Goal: Transaction & Acquisition: Purchase product/service

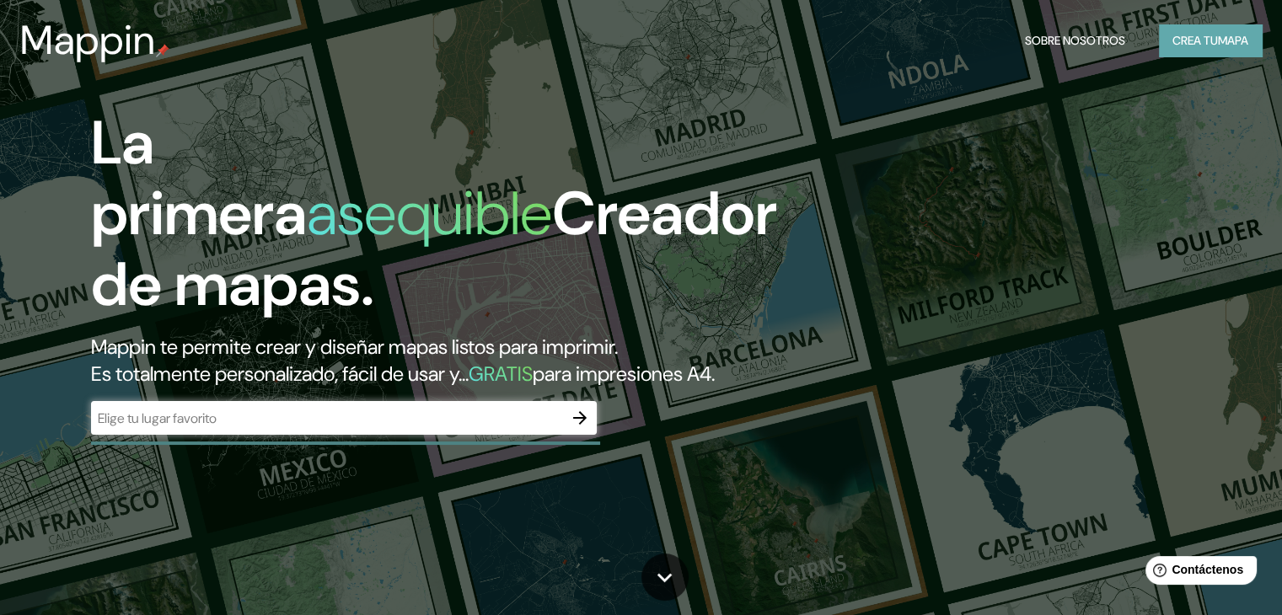
click at [1190, 43] on font "Crea tu" at bounding box center [1196, 40] width 46 height 15
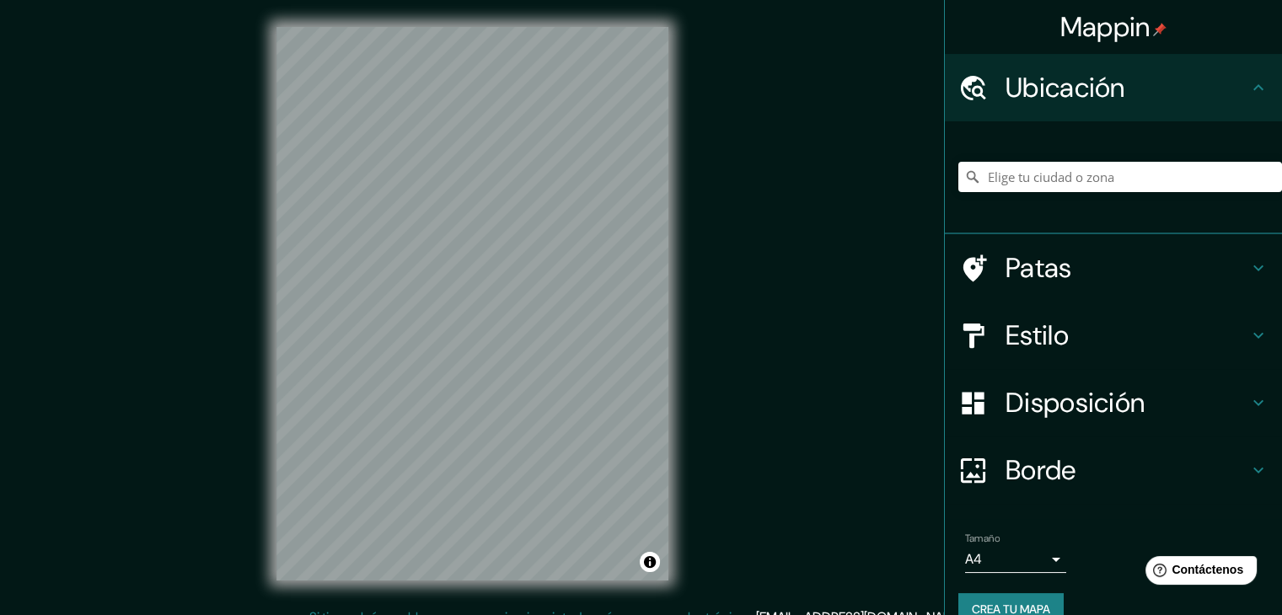
click at [780, 358] on div "Mappin Ubicación Patas Estilo Disposición Borde Elige un borde. Consejo : puede…" at bounding box center [641, 317] width 1282 height 635
click at [860, 283] on div "Mappin Ubicación Patas Estilo Disposición Borde Elige un borde. Consejo : puede…" at bounding box center [641, 317] width 1282 height 635
click at [188, 301] on div "Mappin Ubicación Patas Estilo Disposición Borde Elige un borde. Consejo : puede…" at bounding box center [641, 317] width 1282 height 635
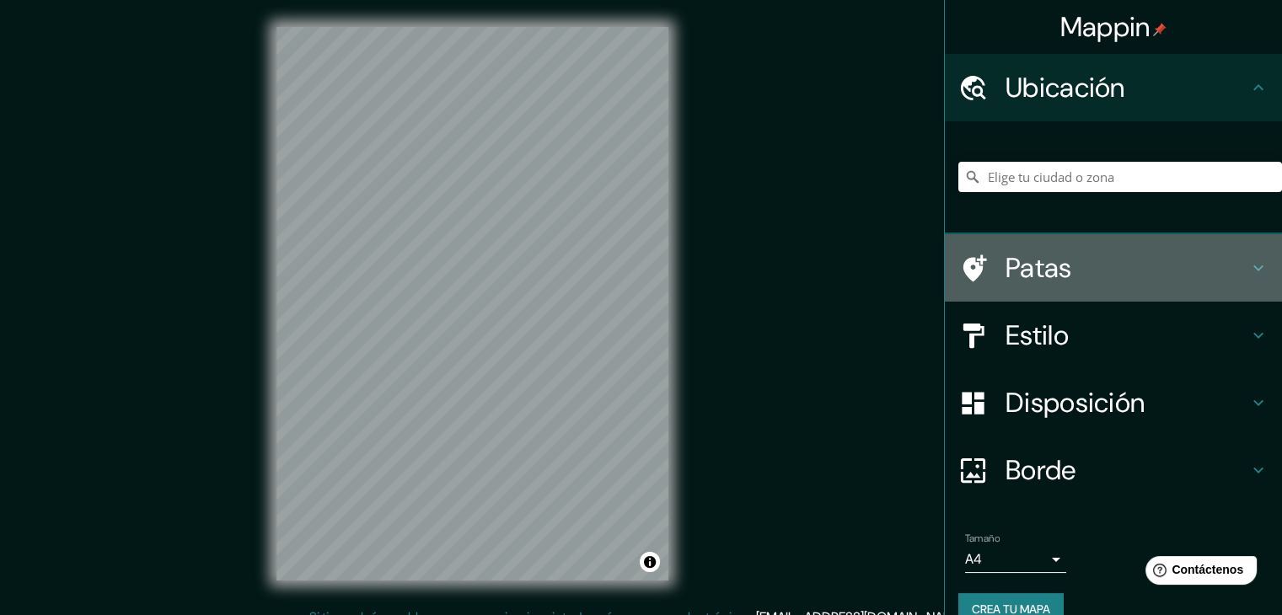
click at [1006, 266] on font "Patas" at bounding box center [1039, 267] width 67 height 35
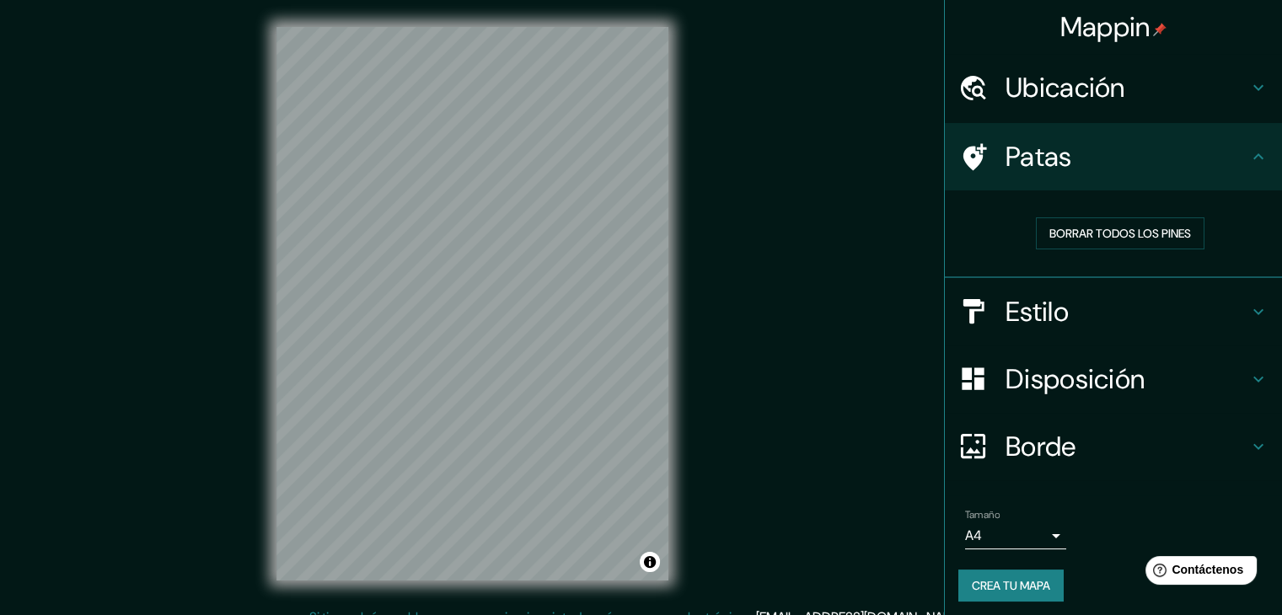
click at [1224, 161] on h4 "Patas" at bounding box center [1127, 157] width 243 height 34
click at [1251, 149] on icon at bounding box center [1258, 157] width 20 height 20
click at [1139, 261] on div "Borrar todos los pines" at bounding box center [1120, 233] width 324 height 59
click at [1114, 299] on h4 "Estilo" at bounding box center [1127, 312] width 243 height 34
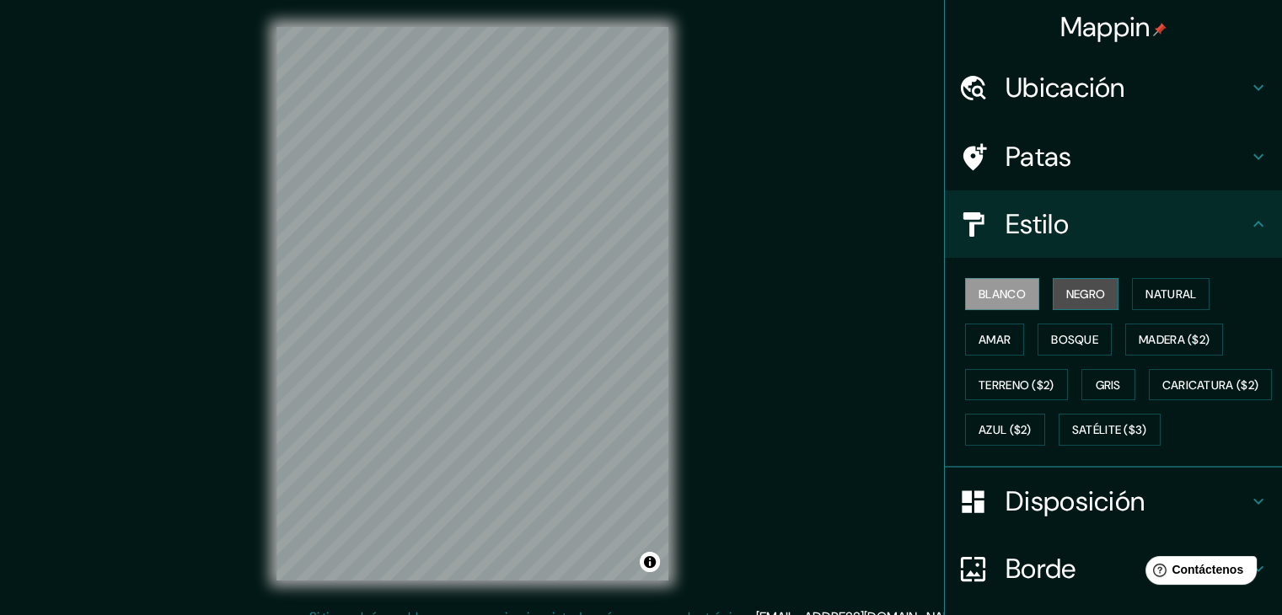
click at [1082, 293] on font "Negro" at bounding box center [1086, 294] width 40 height 15
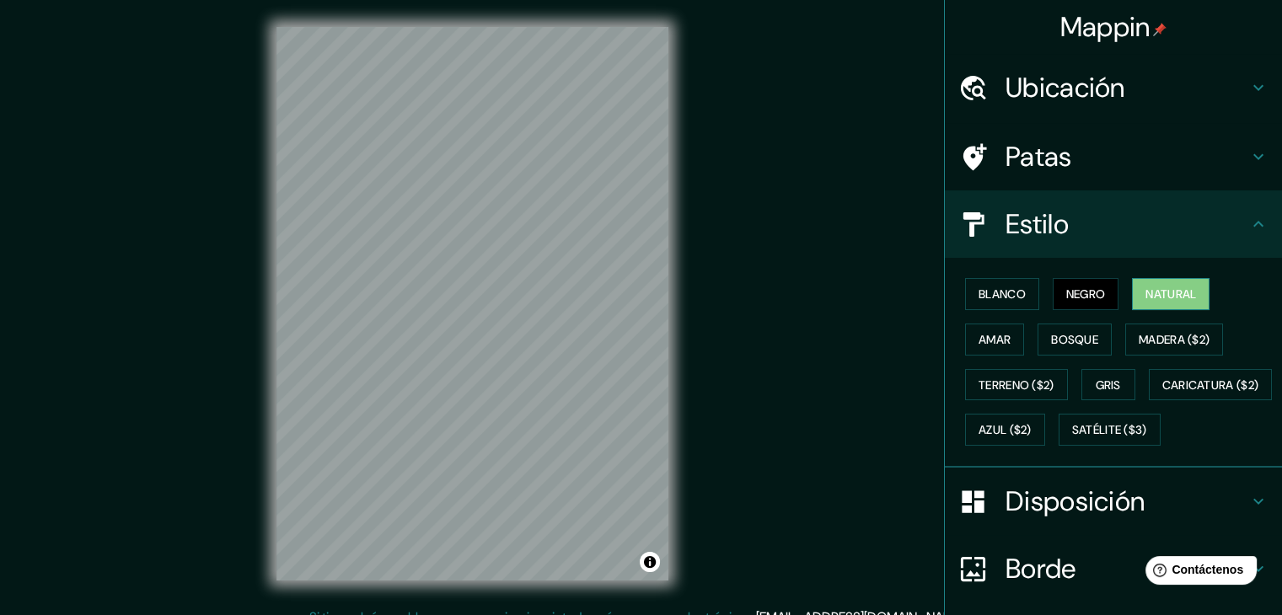
click at [1146, 283] on font "Natural" at bounding box center [1171, 294] width 51 height 22
click at [995, 342] on font "Amar" at bounding box center [995, 339] width 32 height 15
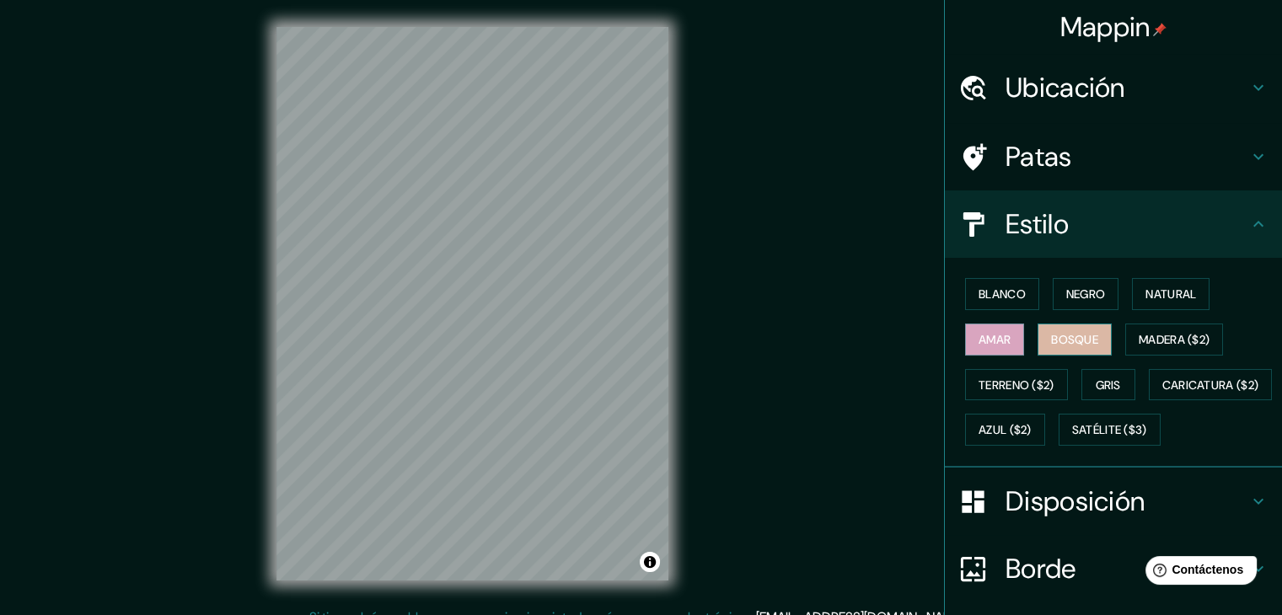
click at [1051, 348] on font "Bosque" at bounding box center [1074, 340] width 47 height 22
click at [1168, 350] on button "Madera ($2)" at bounding box center [1174, 340] width 98 height 32
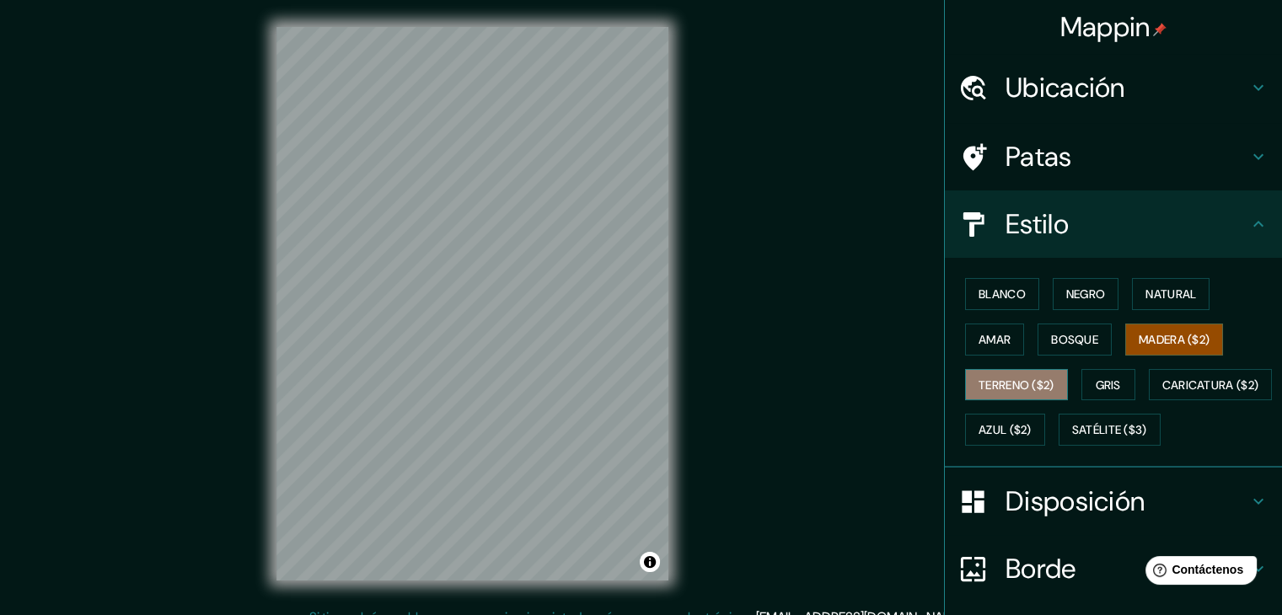
click at [1039, 384] on font "Terreno ($2)" at bounding box center [1017, 385] width 76 height 15
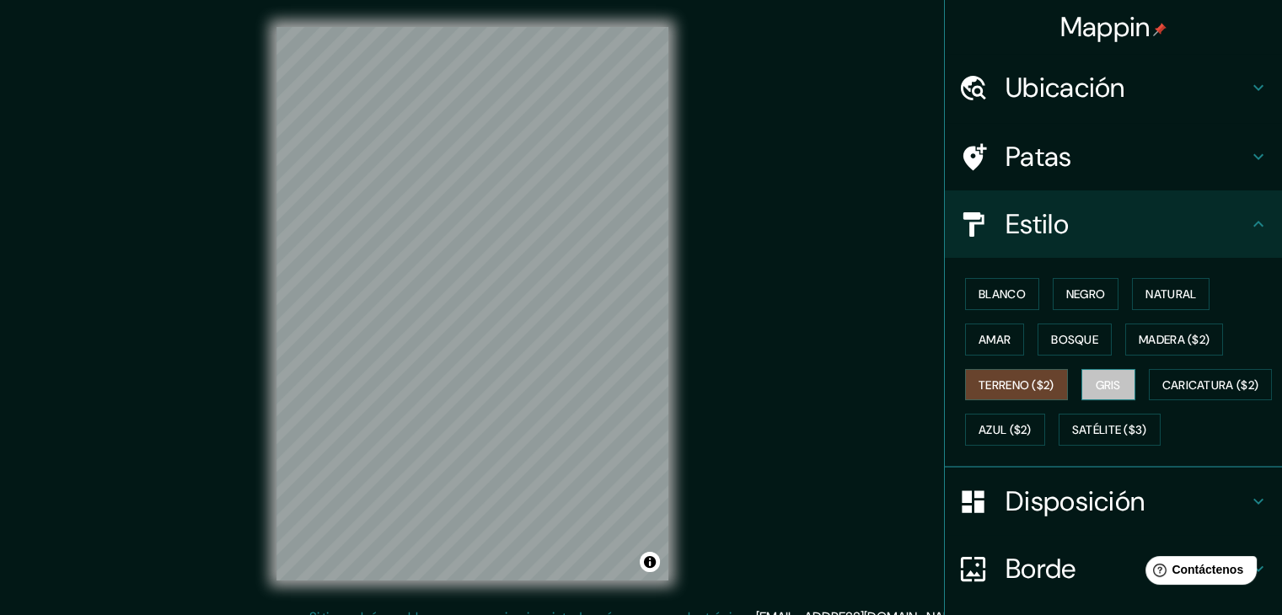
click at [1098, 382] on font "Gris" at bounding box center [1108, 385] width 25 height 15
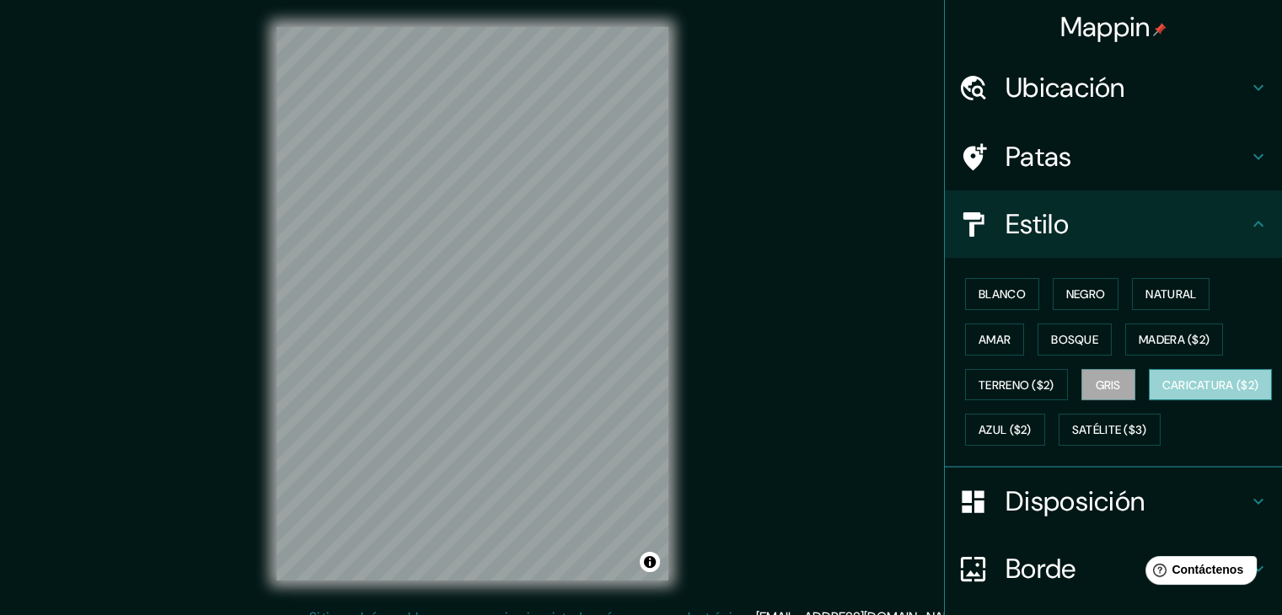
click at [1163, 396] on font "Caricatura ($2)" at bounding box center [1211, 385] width 97 height 22
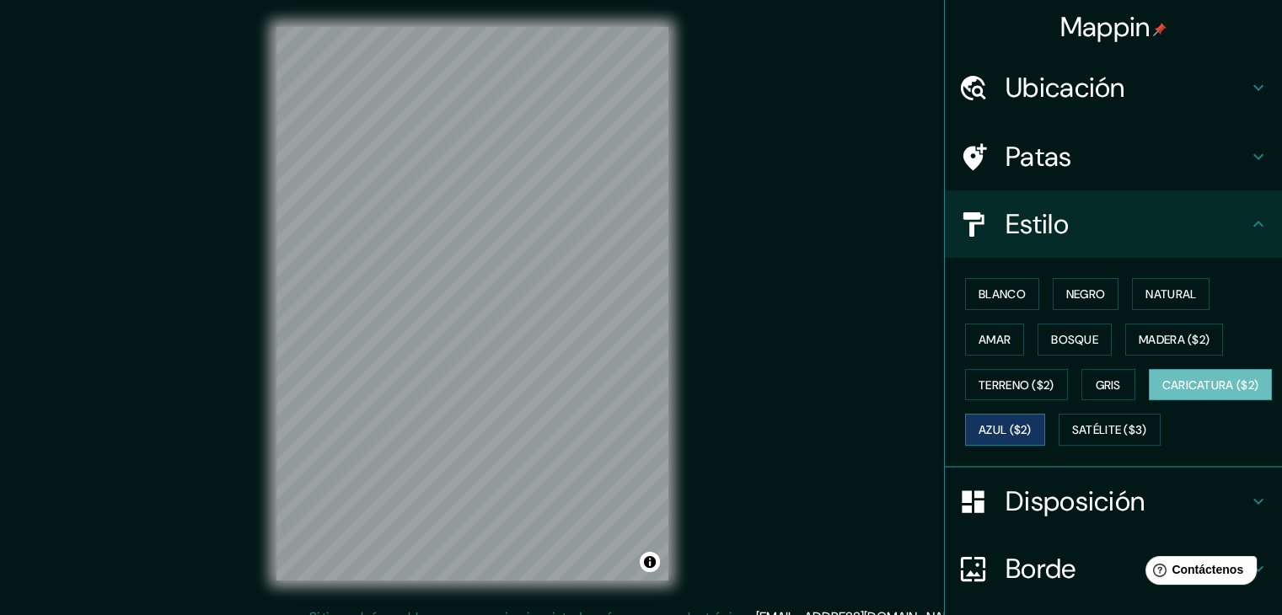
click at [1045, 442] on button "Azul ($2)" at bounding box center [1005, 430] width 80 height 32
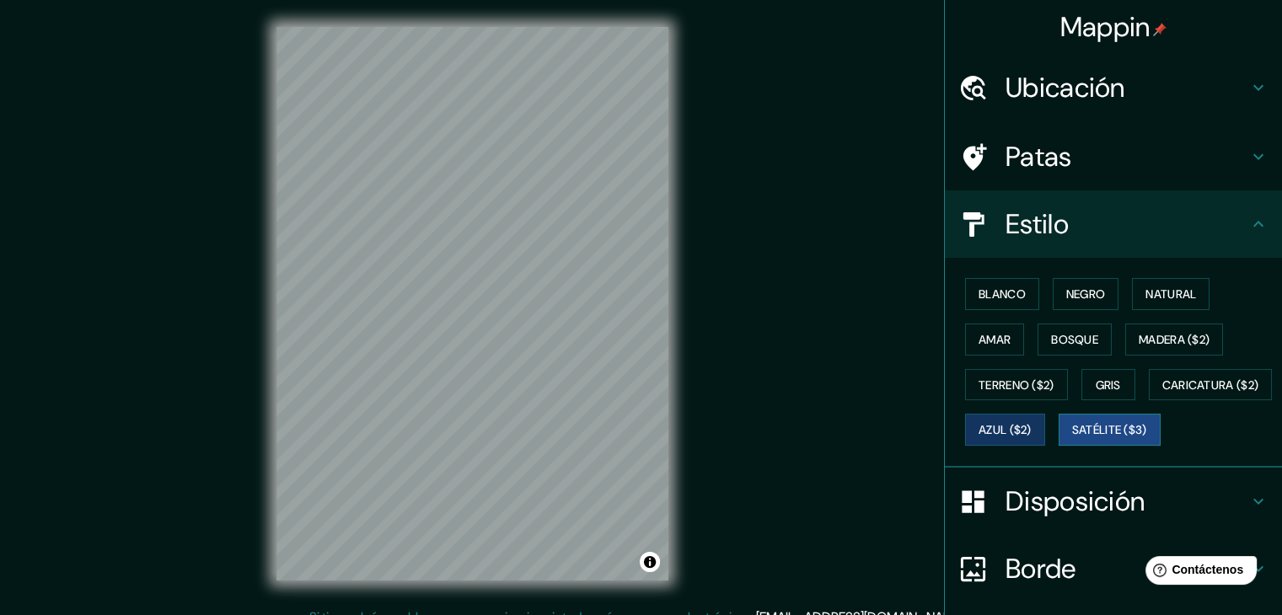
click at [1072, 441] on font "Satélite ($3)" at bounding box center [1109, 430] width 75 height 22
click at [1045, 424] on button "Azul ($2)" at bounding box center [1005, 430] width 80 height 32
click at [1172, 283] on font "Natural" at bounding box center [1171, 294] width 51 height 22
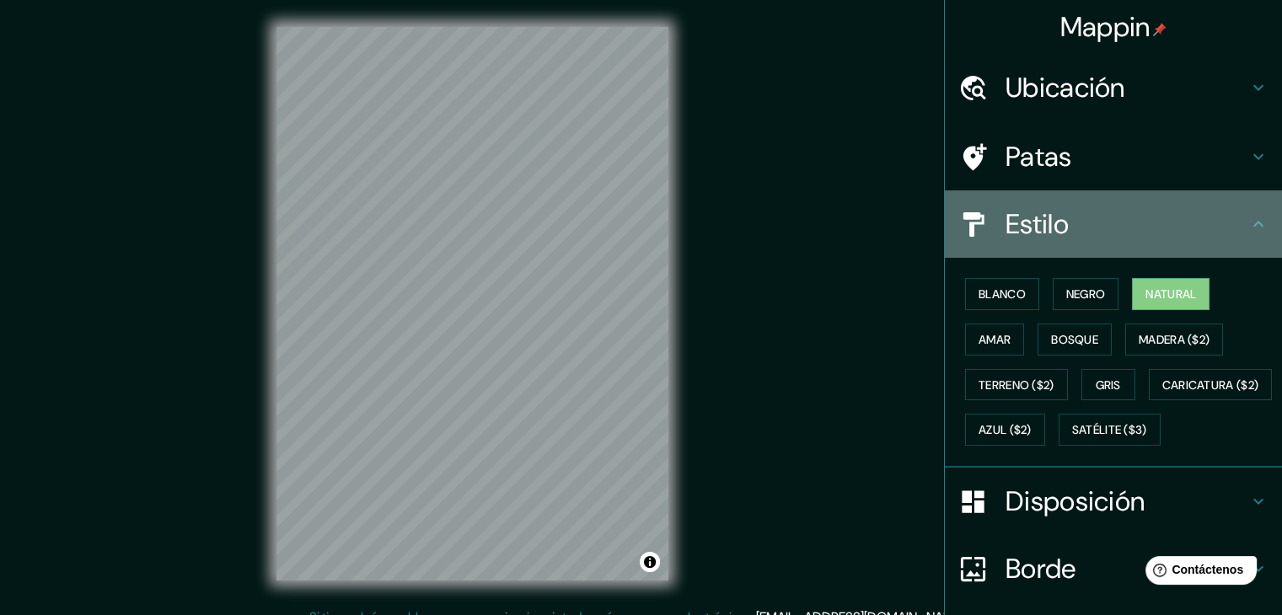
click at [1248, 214] on icon at bounding box center [1258, 224] width 20 height 20
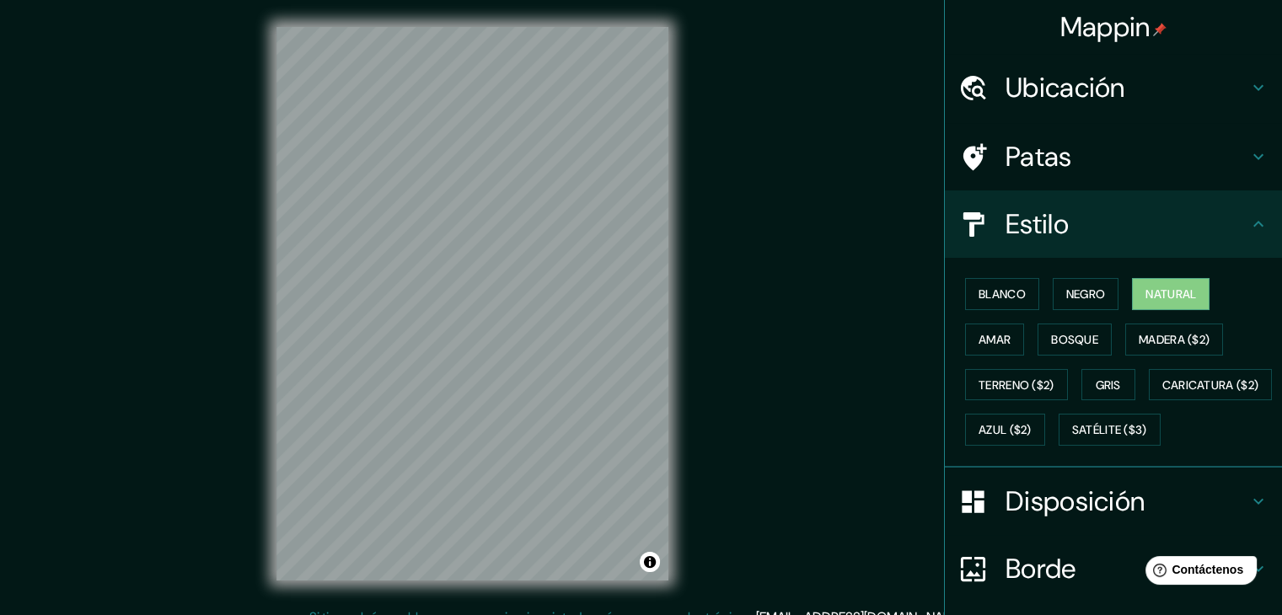
click at [1095, 211] on h4 "Estilo" at bounding box center [1127, 224] width 243 height 34
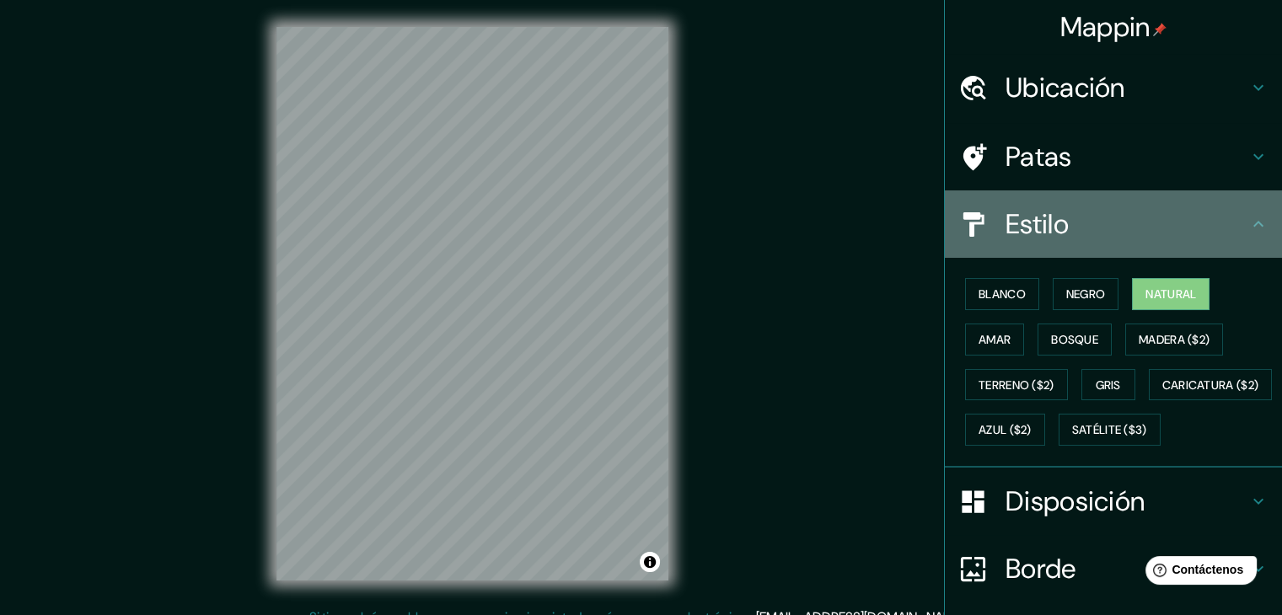
click at [1257, 237] on div "Estilo" at bounding box center [1113, 224] width 337 height 67
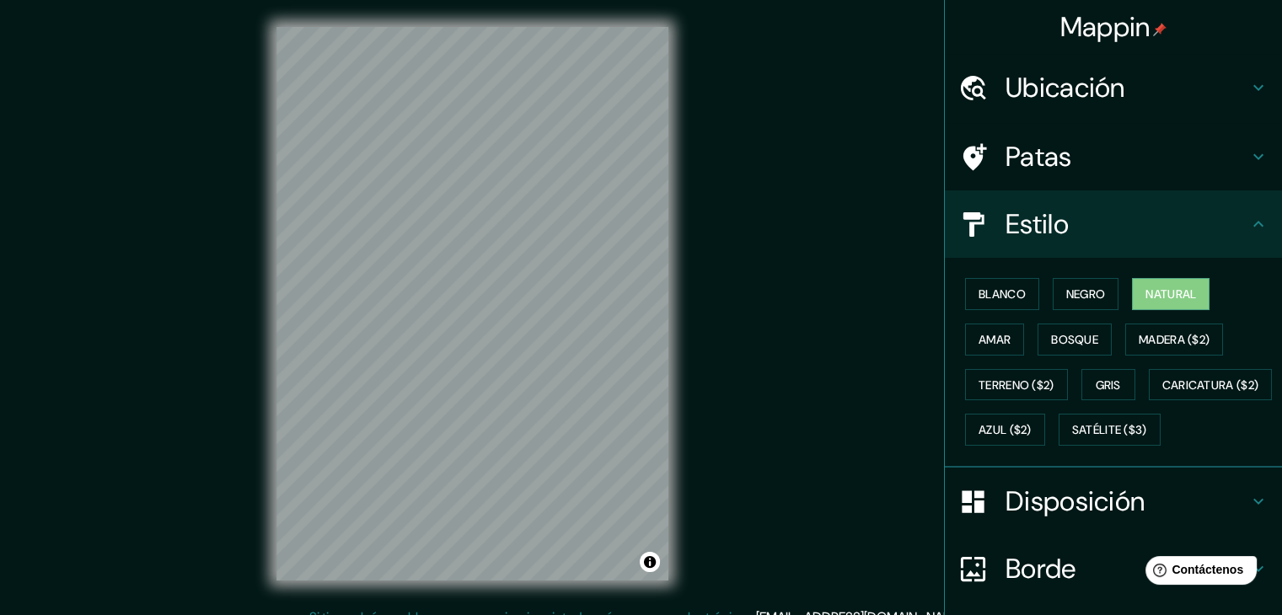
click at [1253, 221] on icon at bounding box center [1258, 224] width 20 height 20
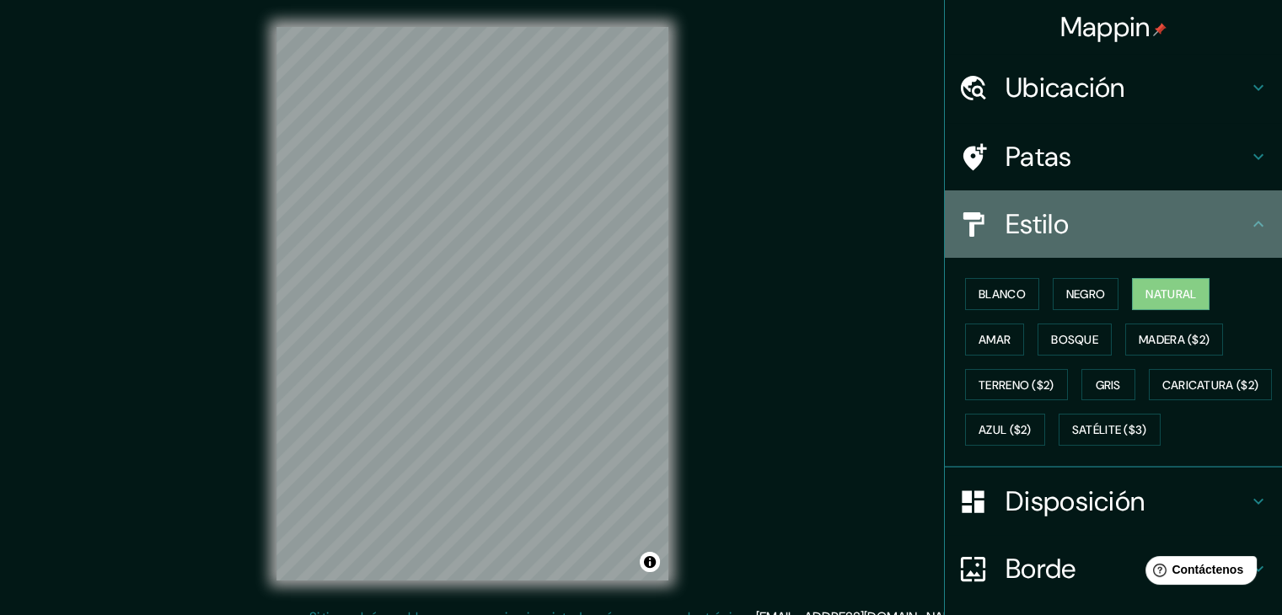
click at [1254, 224] on icon at bounding box center [1259, 224] width 10 height 6
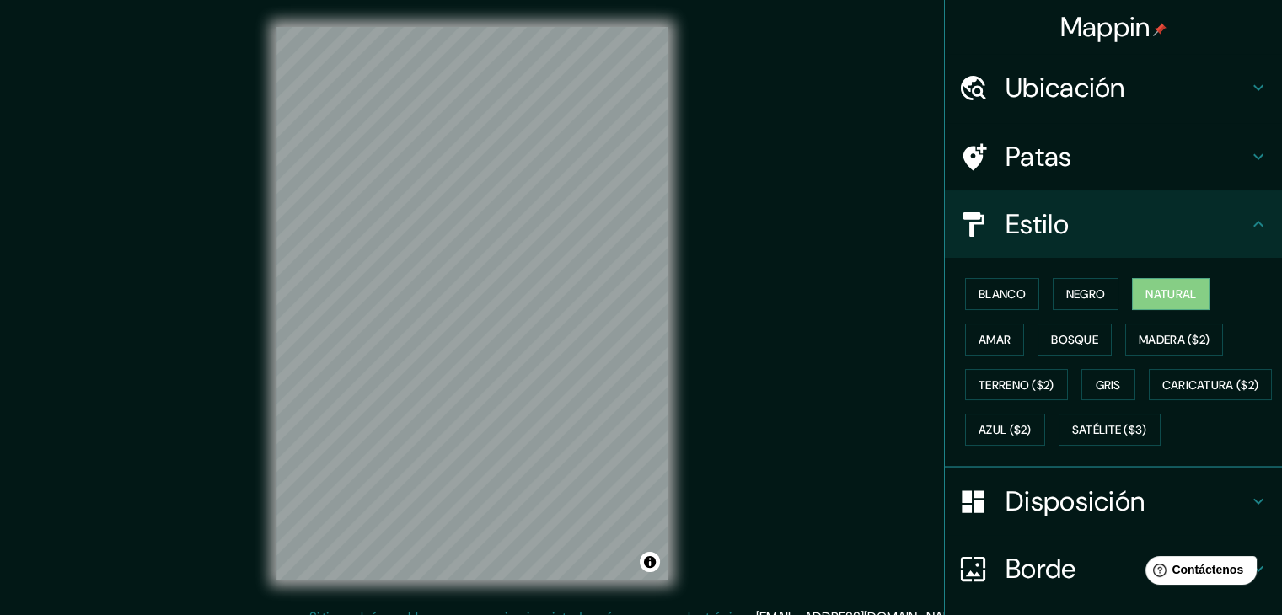
click at [1242, 166] on div "Patas" at bounding box center [1113, 156] width 337 height 67
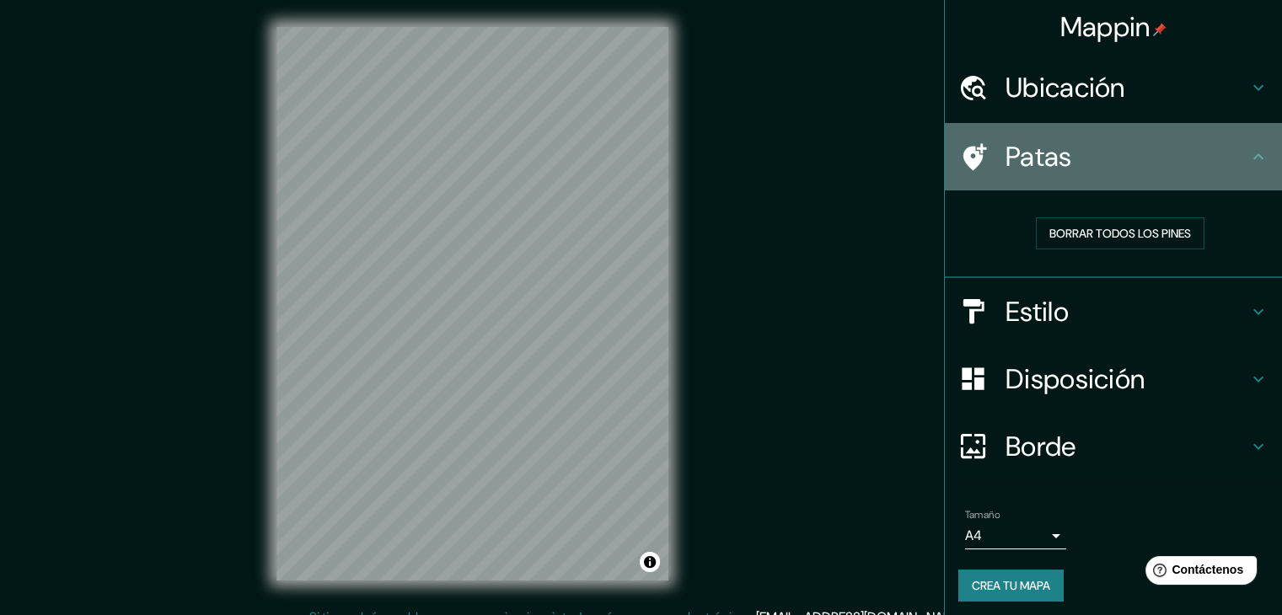
click at [1227, 163] on h4 "Patas" at bounding box center [1127, 157] width 243 height 34
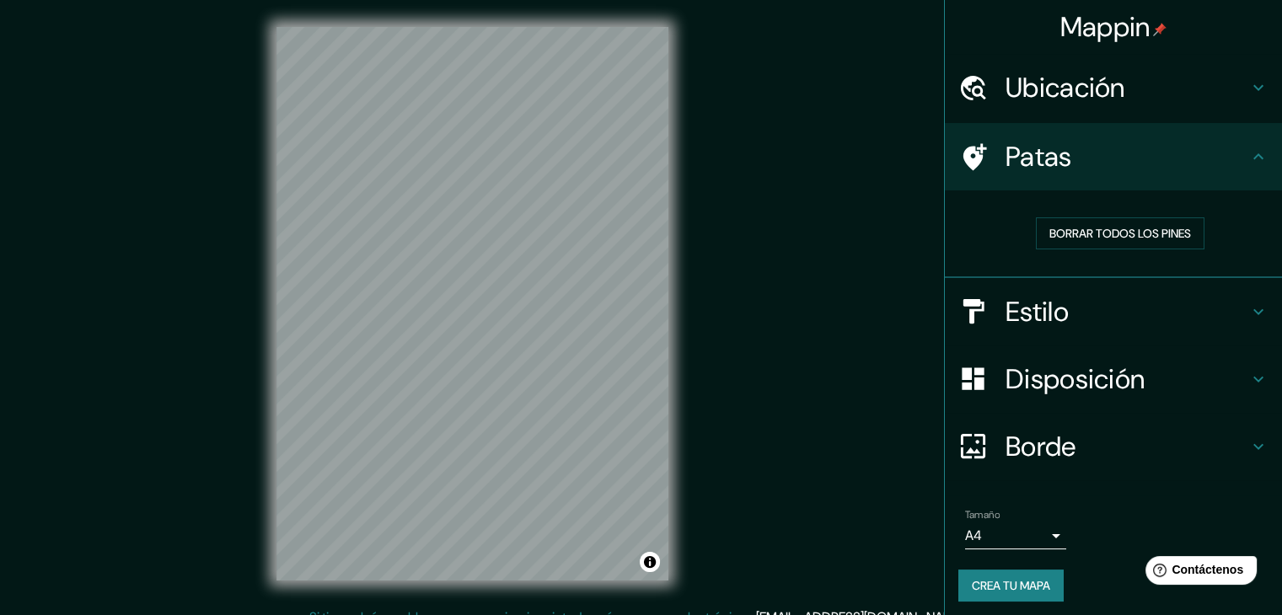
click at [976, 176] on div "Patas" at bounding box center [1113, 156] width 337 height 67
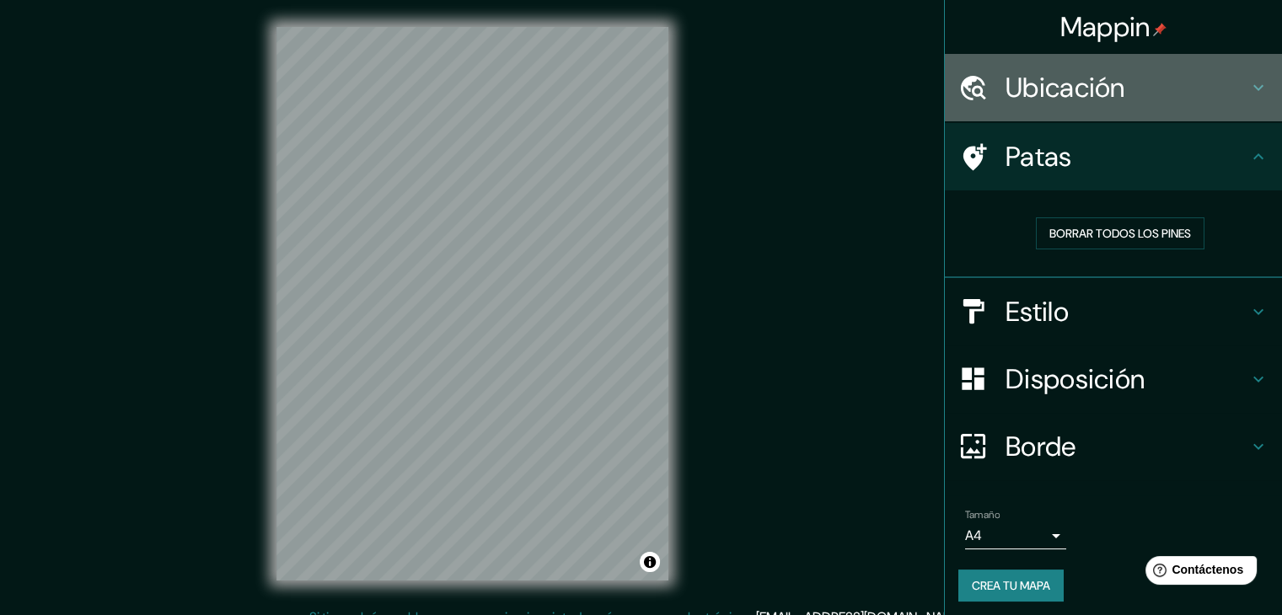
click at [1228, 82] on h4 "Ubicación" at bounding box center [1127, 88] width 243 height 34
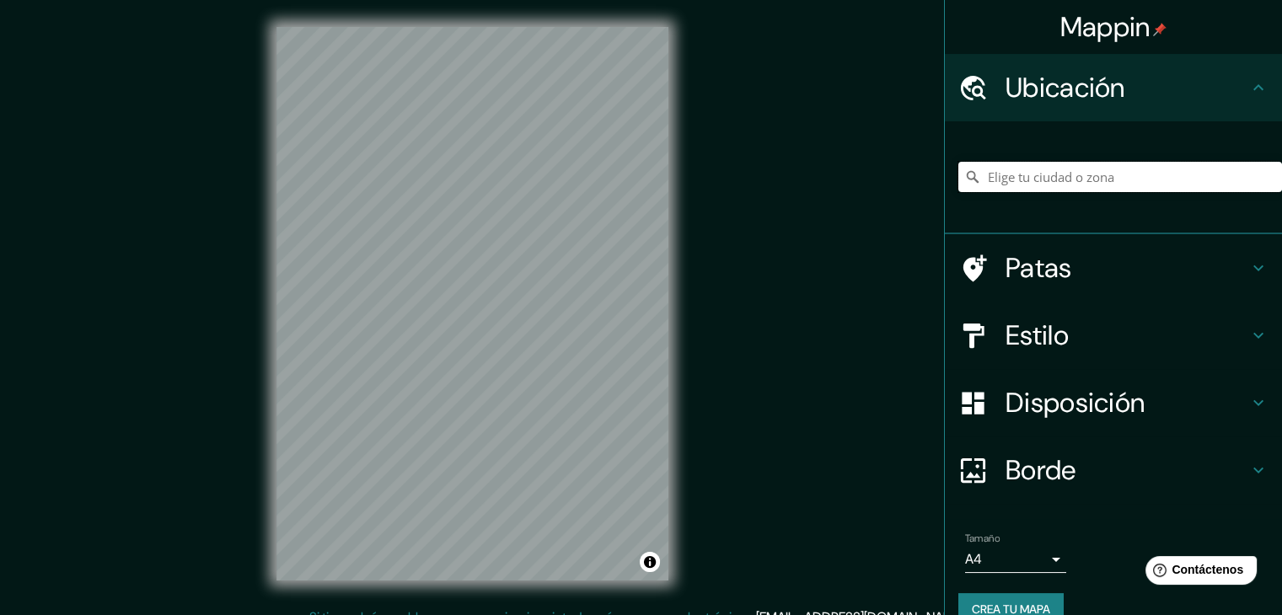
click at [1009, 182] on input "Elige tu ciudad o zona" at bounding box center [1120, 177] width 324 height 30
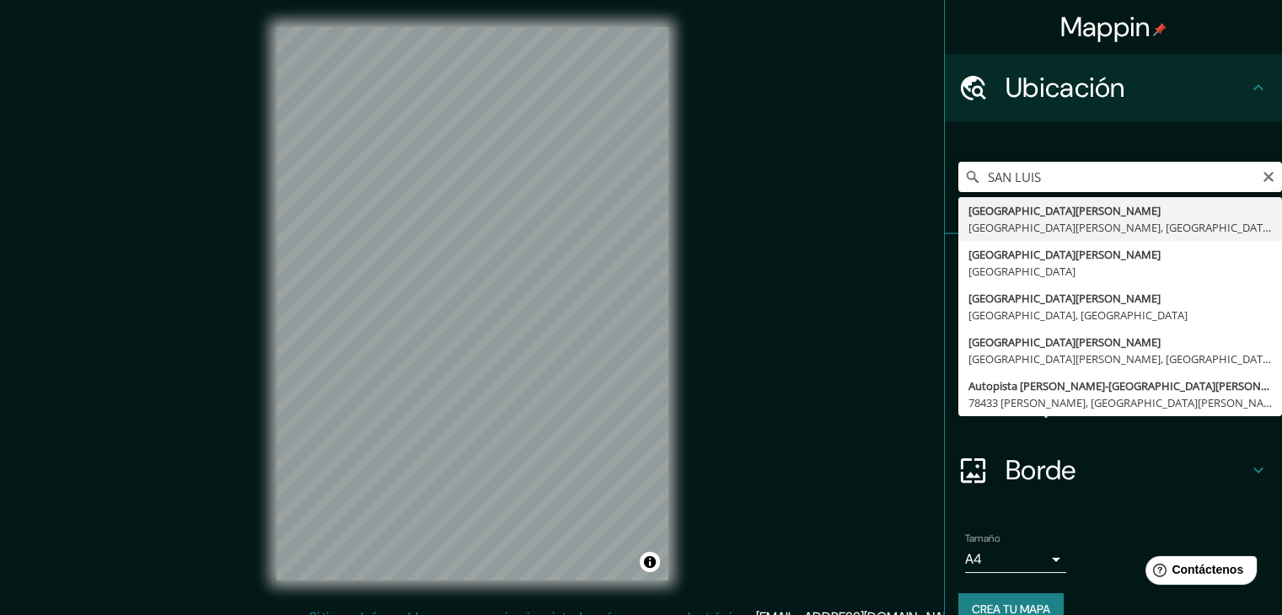
type input "[GEOGRAPHIC_DATA][PERSON_NAME], [GEOGRAPHIC_DATA][PERSON_NAME], [GEOGRAPHIC_DAT…"
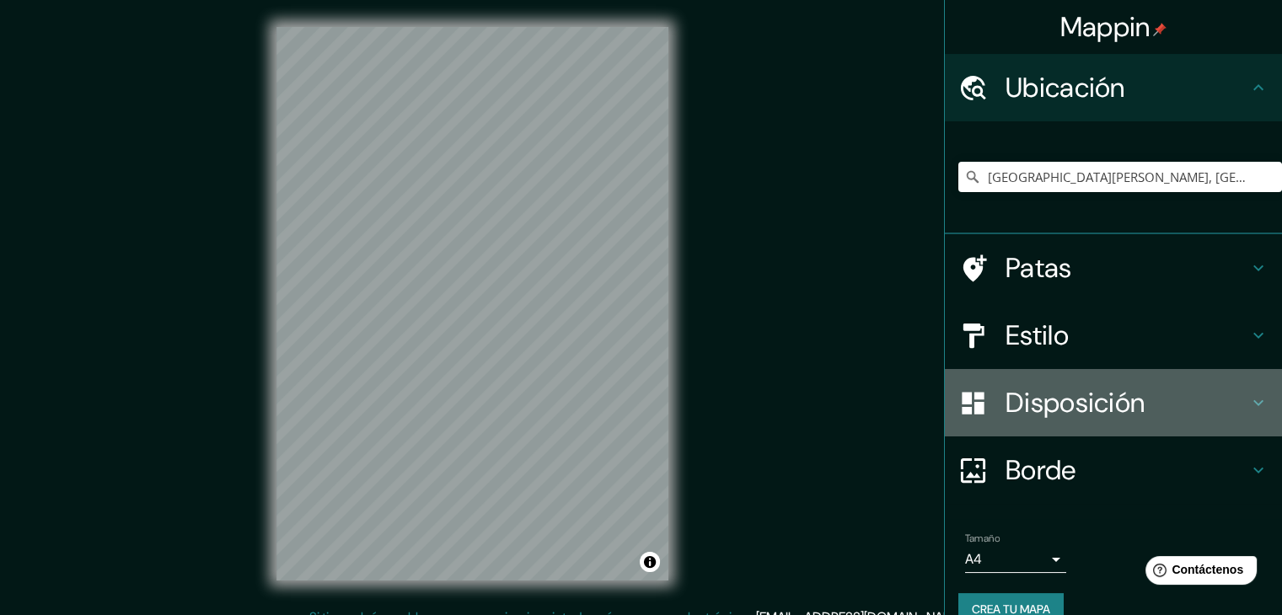
click at [1035, 416] on font "Disposición" at bounding box center [1075, 402] width 139 height 35
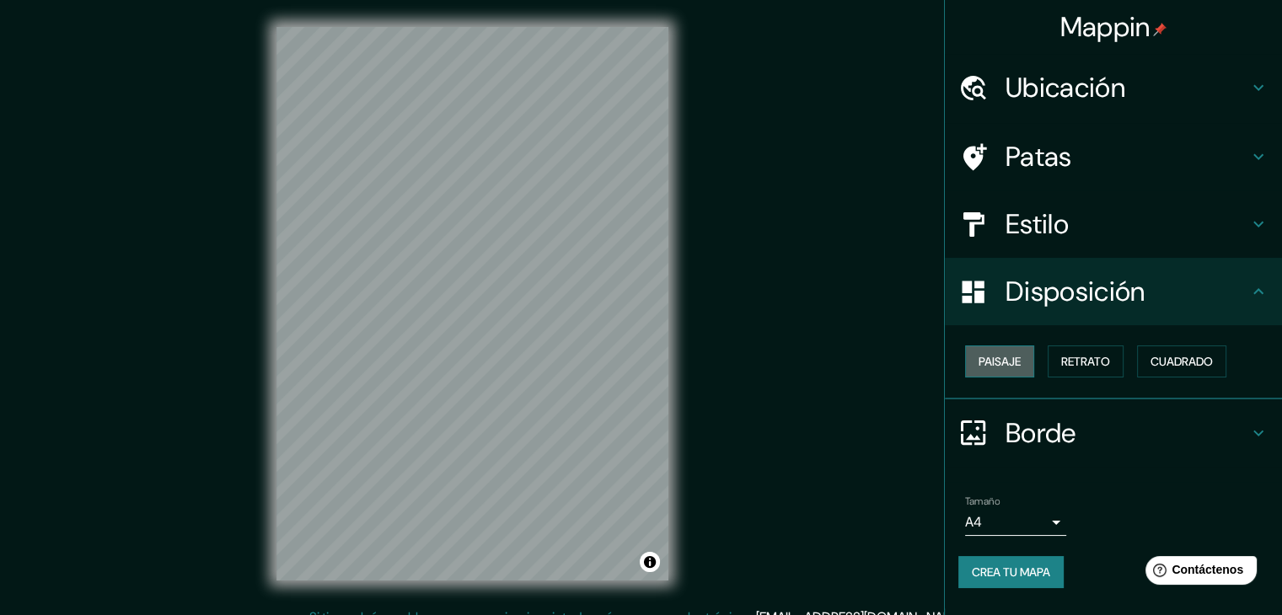
click at [1017, 362] on font "Paisaje" at bounding box center [1000, 361] width 42 height 15
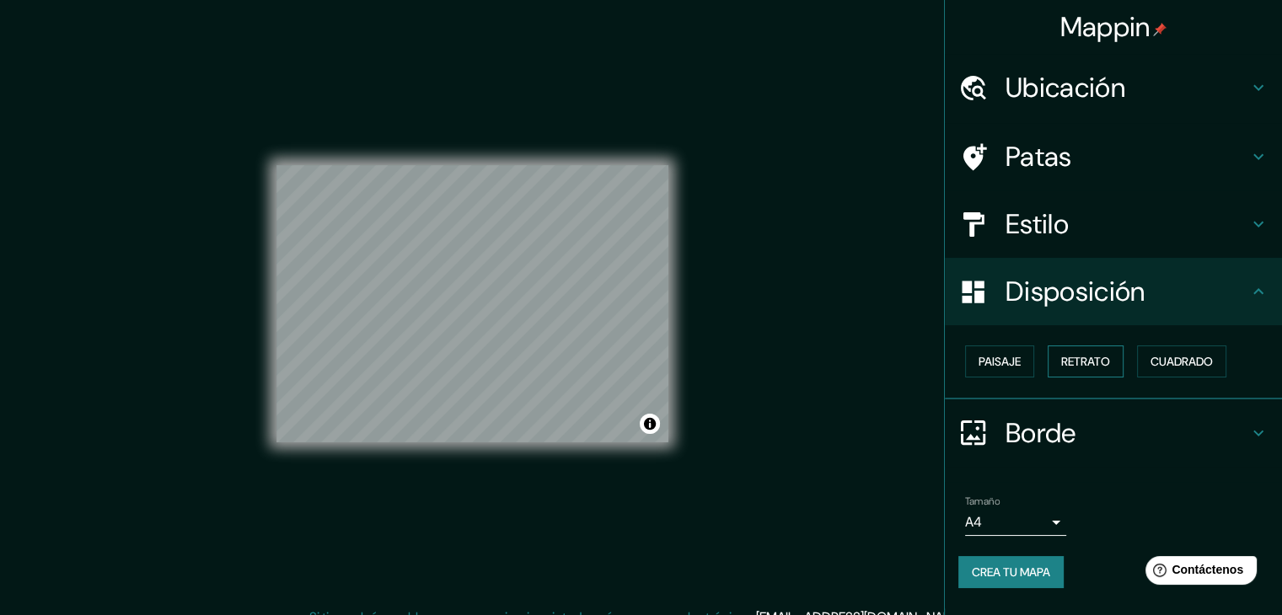
click at [1115, 363] on button "Retrato" at bounding box center [1086, 362] width 76 height 32
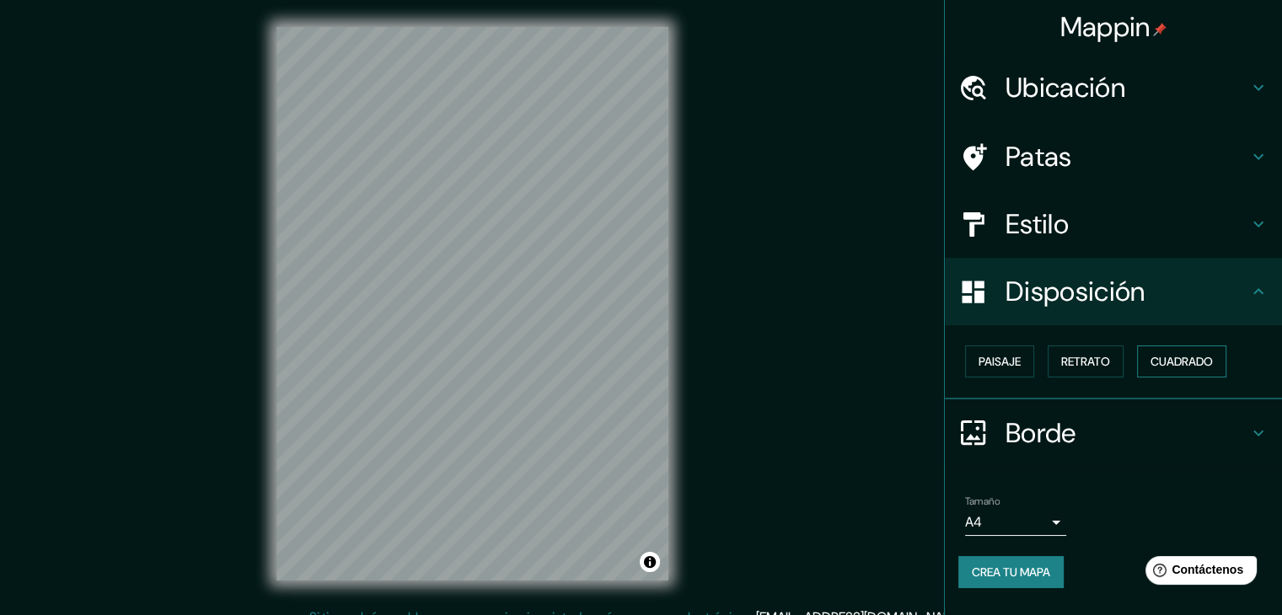
click at [1177, 372] on button "Cuadrado" at bounding box center [1181, 362] width 89 height 32
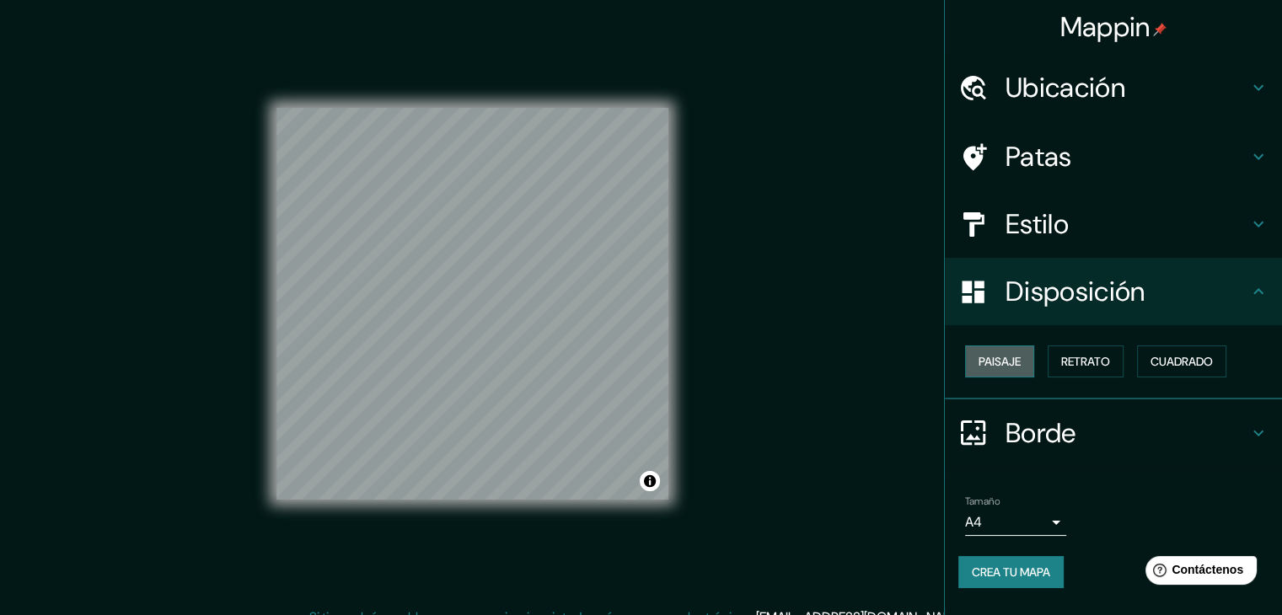
click at [1014, 372] on button "Paisaje" at bounding box center [999, 362] width 69 height 32
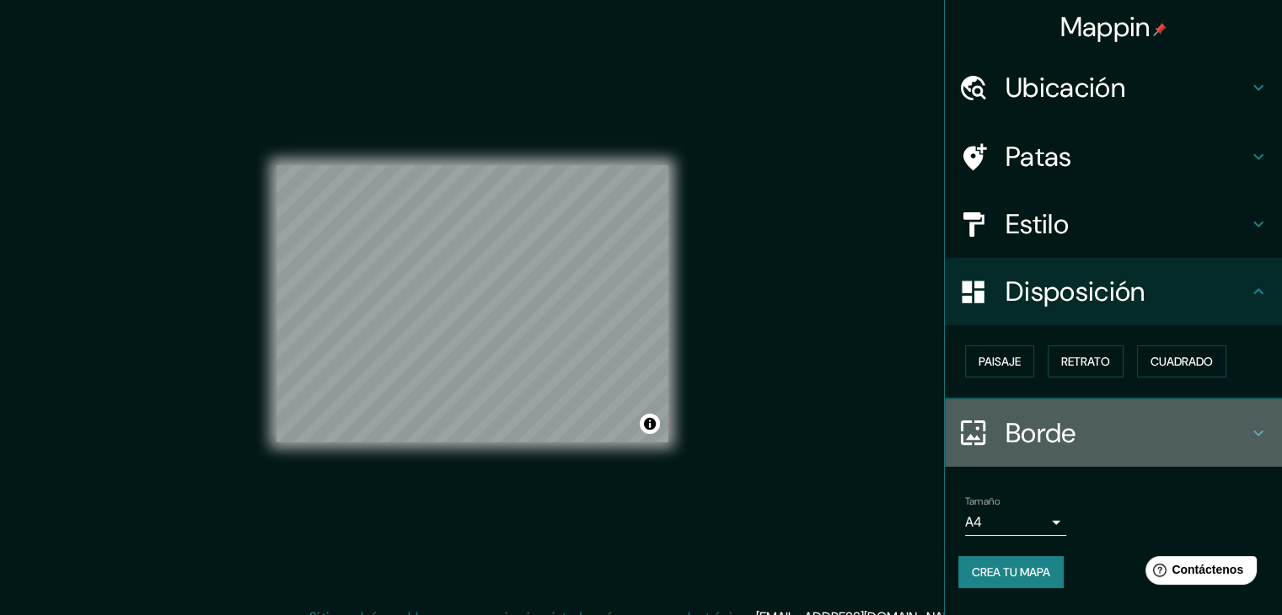
click at [1068, 443] on font "Borde" at bounding box center [1041, 433] width 71 height 35
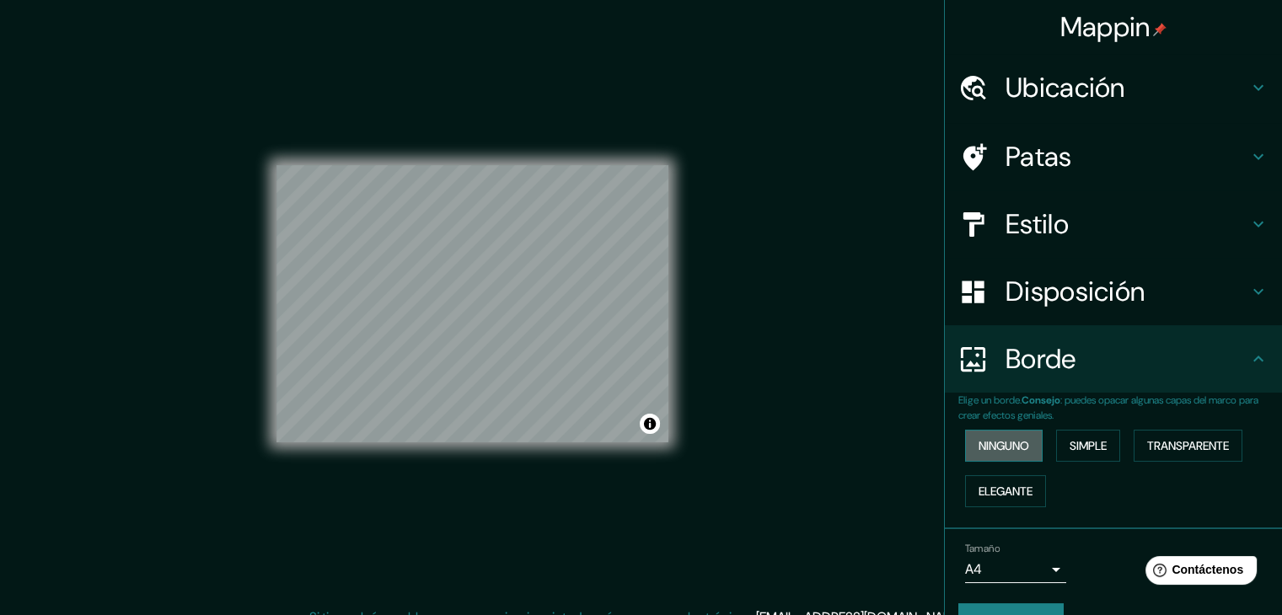
click at [1001, 441] on font "Ninguno" at bounding box center [1004, 445] width 51 height 15
click at [1084, 449] on font "Simple" at bounding box center [1088, 445] width 37 height 15
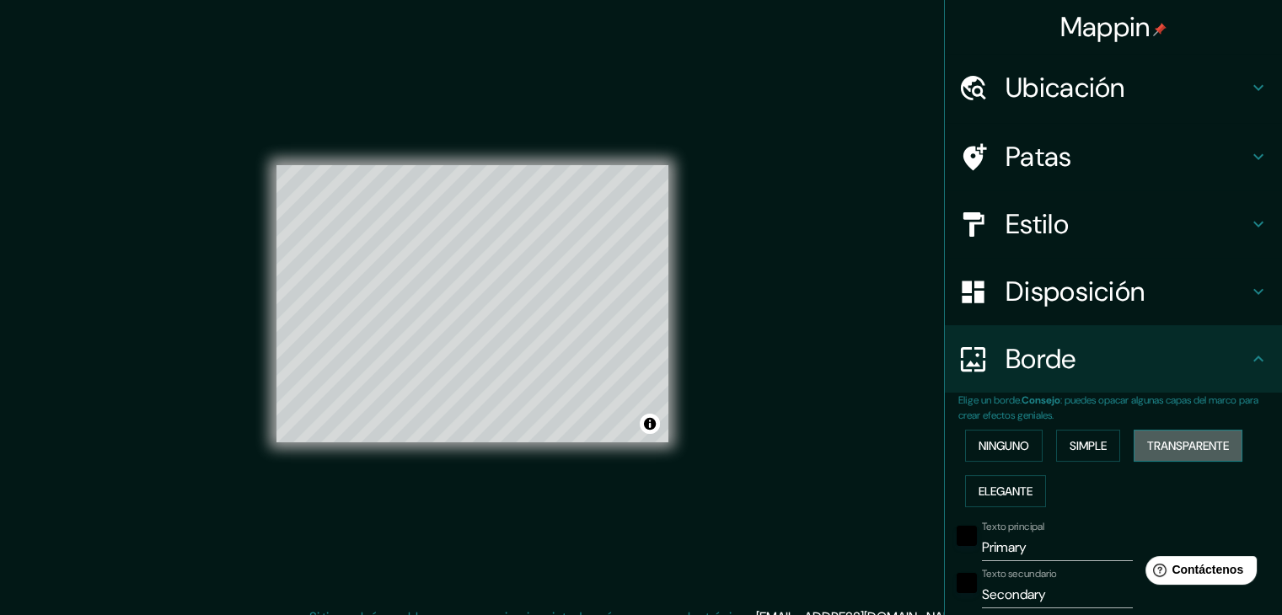
click at [1200, 449] on font "Transparente" at bounding box center [1188, 445] width 82 height 15
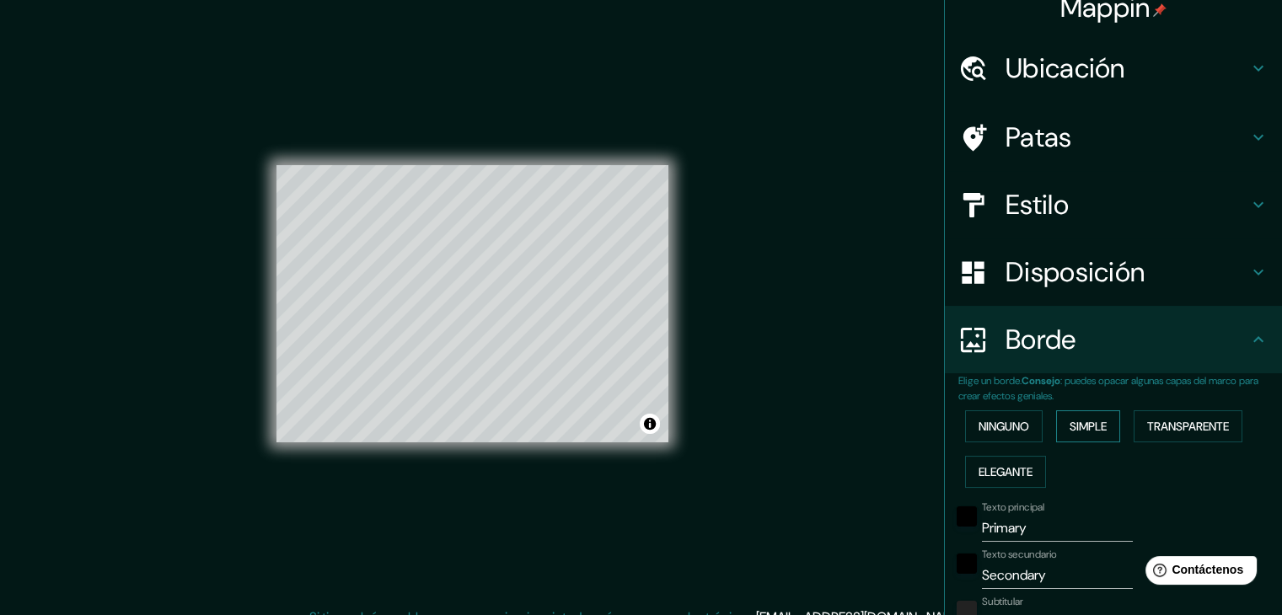
scroll to position [20, 0]
click at [997, 460] on font "Elegante" at bounding box center [1006, 471] width 54 height 22
click at [995, 427] on font "Ninguno" at bounding box center [1004, 425] width 51 height 15
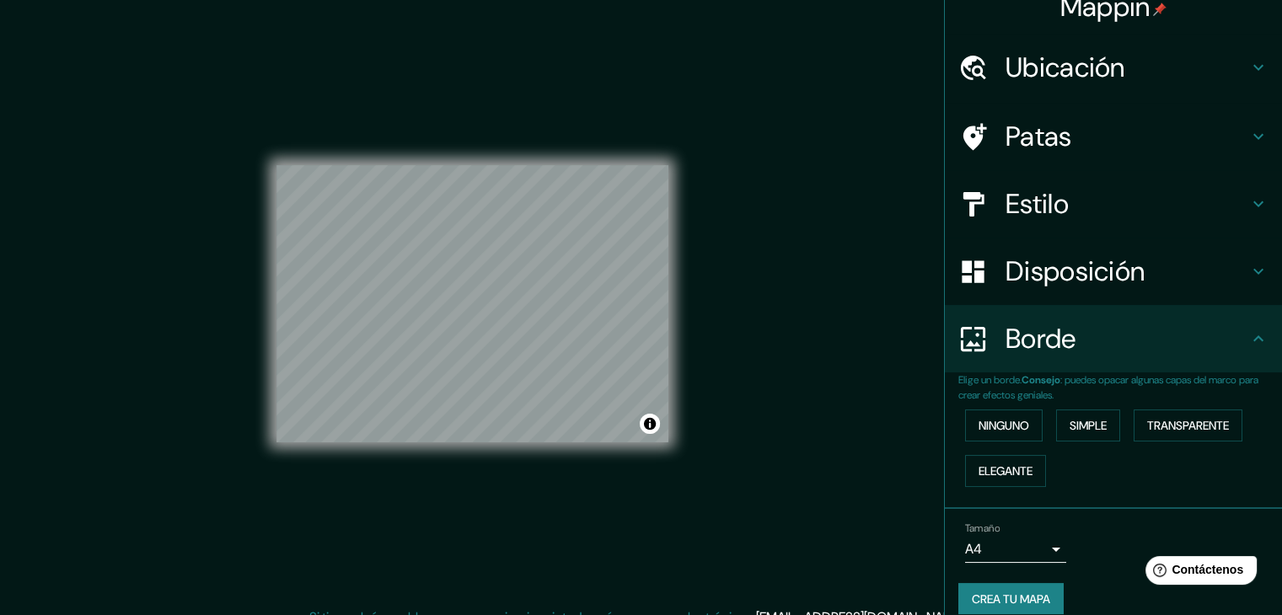
scroll to position [38, 0]
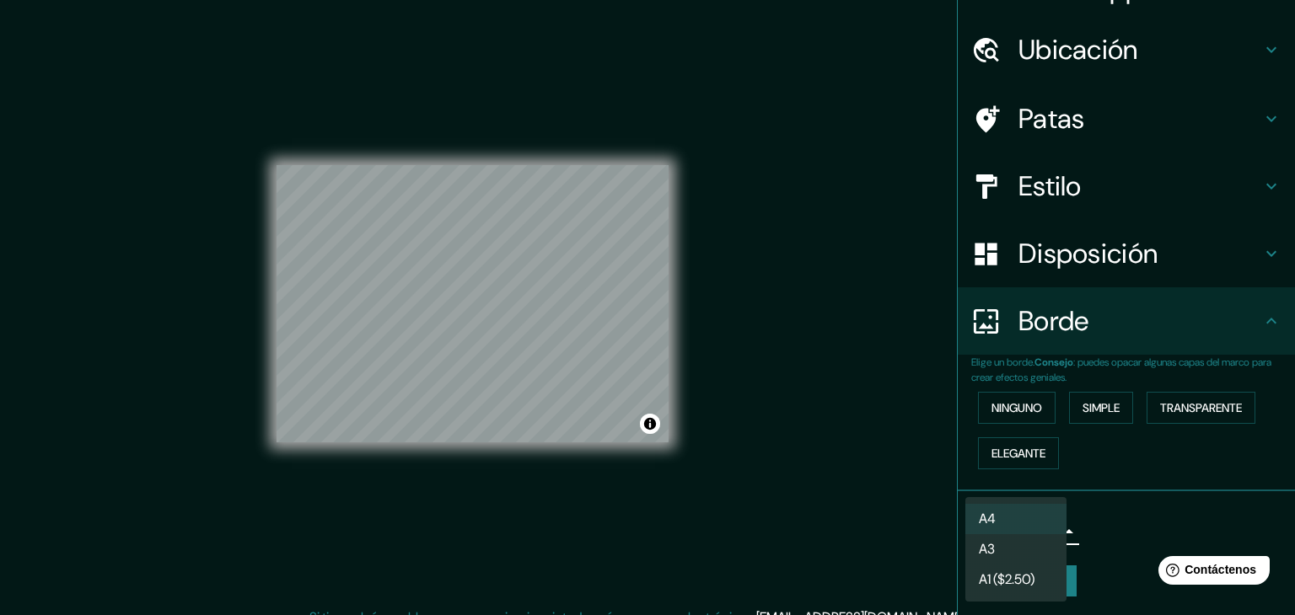
click at [1032, 529] on body "Mappin Ubicación [GEOGRAPHIC_DATA][PERSON_NAME], [GEOGRAPHIC_DATA][PERSON_NAME]…" at bounding box center [647, 307] width 1295 height 615
click at [1133, 533] on div at bounding box center [647, 307] width 1295 height 615
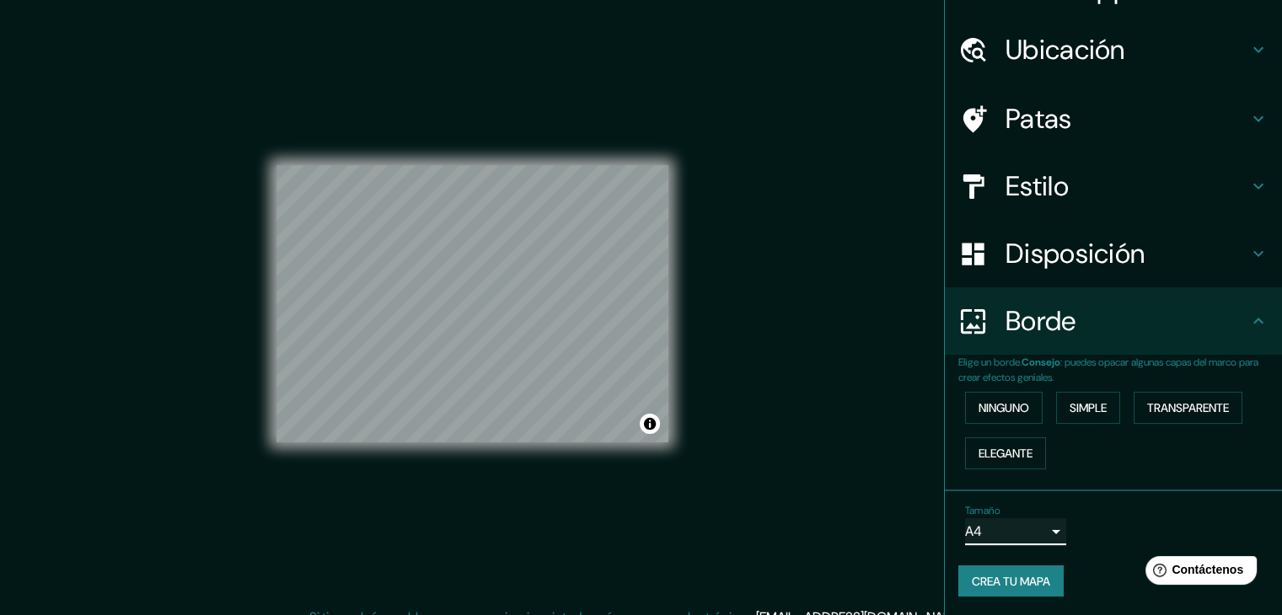
scroll to position [19, 0]
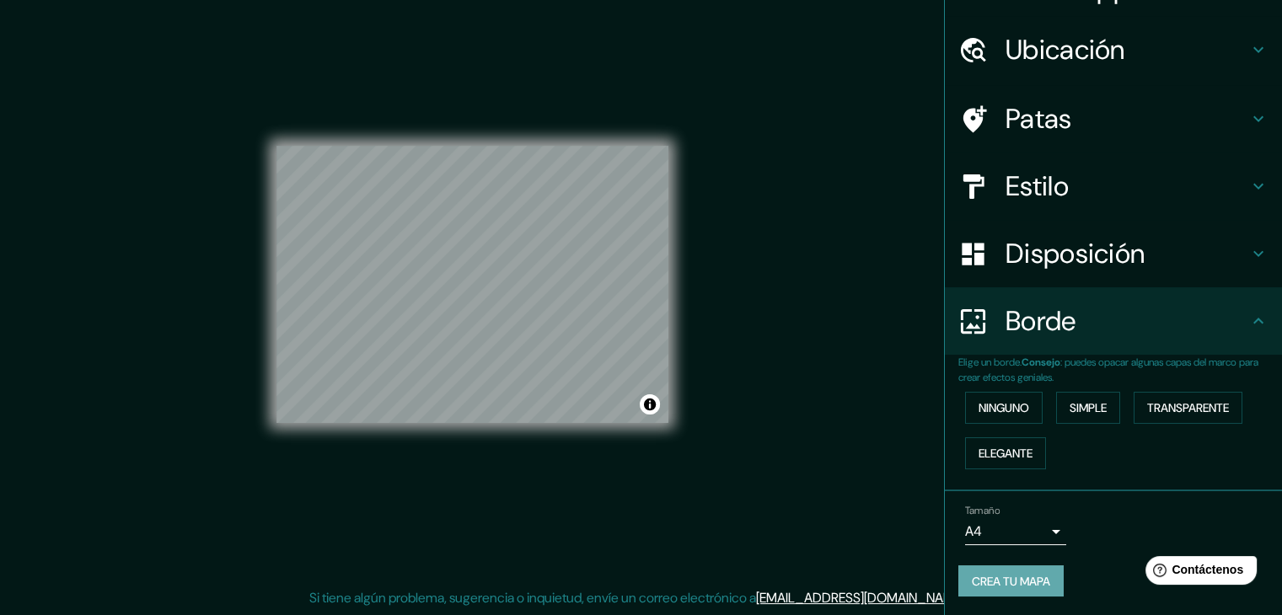
click at [1011, 579] on font "Crea tu mapa" at bounding box center [1011, 581] width 78 height 15
click at [1031, 577] on font "Crea tu mapa" at bounding box center [1011, 581] width 78 height 15
